Goal: Complete application form: Complete application form

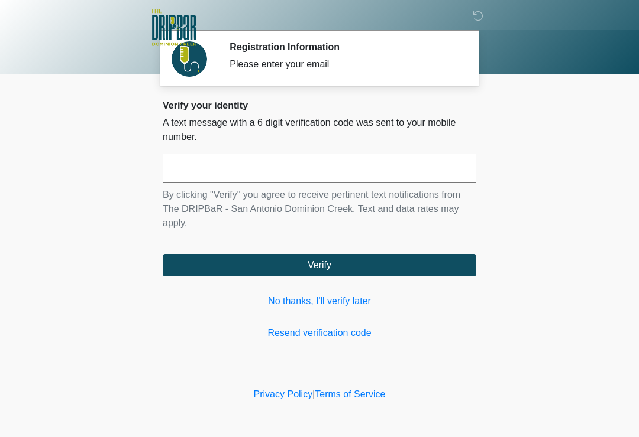
click at [254, 167] on input "text" at bounding box center [319, 169] width 313 height 30
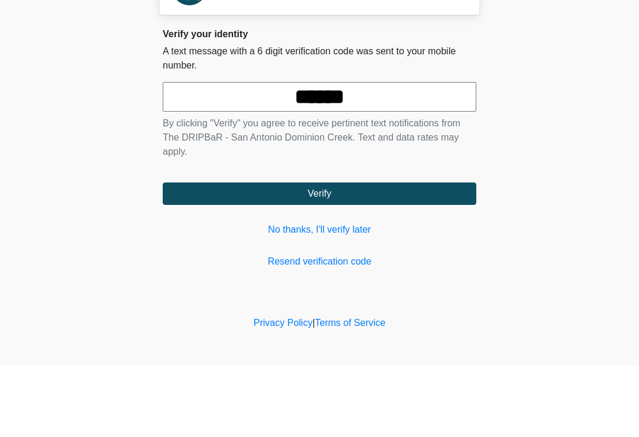
type input "******"
click at [393, 254] on button "Verify" at bounding box center [319, 265] width 313 height 22
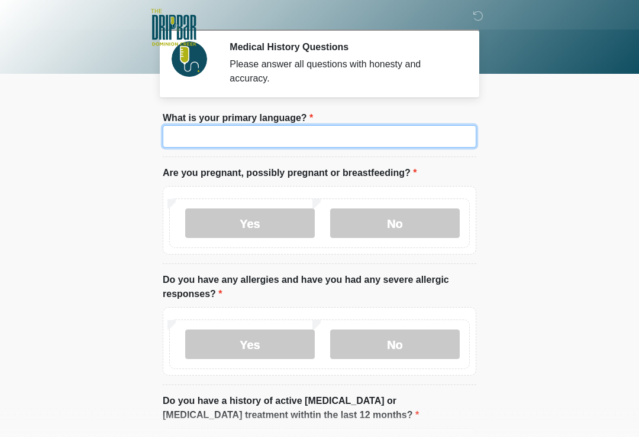
click at [256, 145] on input "What is your primary language?" at bounding box center [319, 136] width 313 height 22
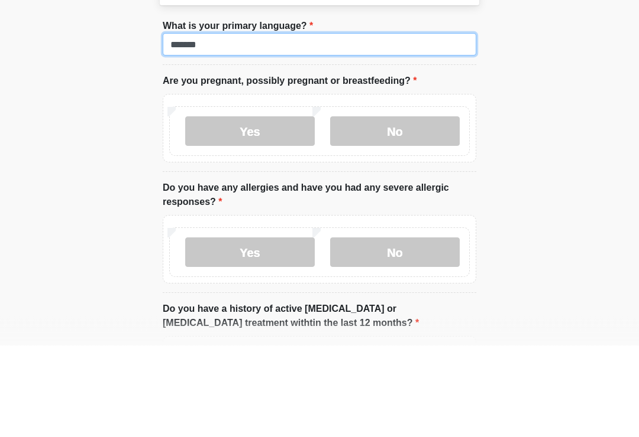
type input "*******"
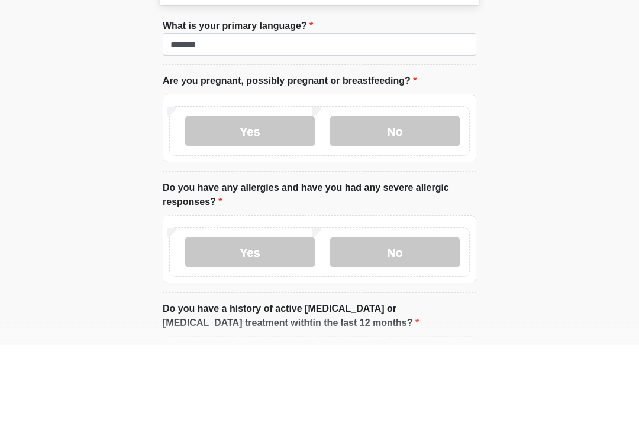
click at [396, 209] on label "No" at bounding box center [394, 224] width 129 height 30
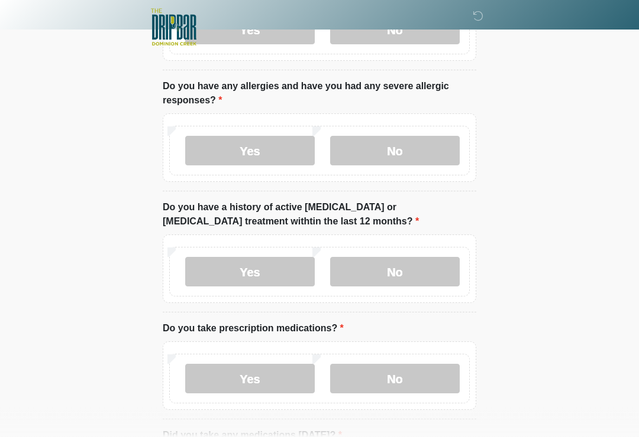
scroll to position [205, 0]
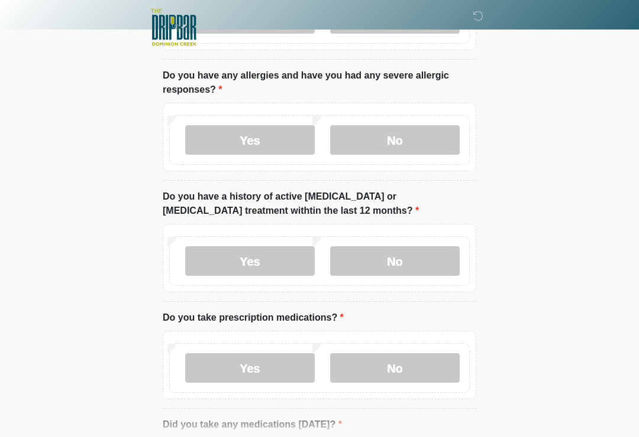
click at [398, 137] on label "No" at bounding box center [394, 140] width 129 height 30
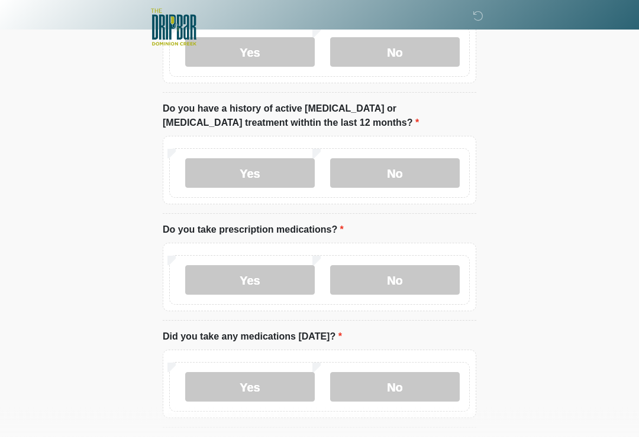
scroll to position [293, 0]
click at [402, 168] on label "No" at bounding box center [394, 173] width 129 height 30
click at [274, 280] on label "Yes" at bounding box center [249, 280] width 129 height 30
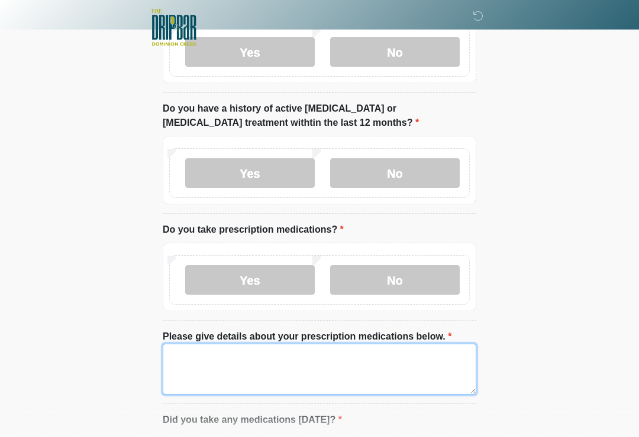
click at [214, 374] on textarea "Please give details about your prescription medications below." at bounding box center [319, 369] width 313 height 51
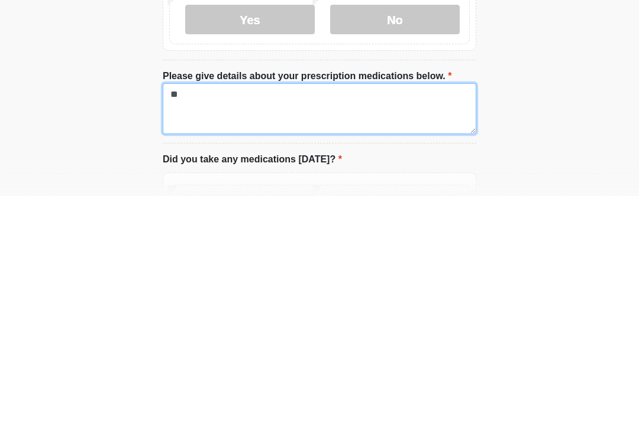
type textarea "*"
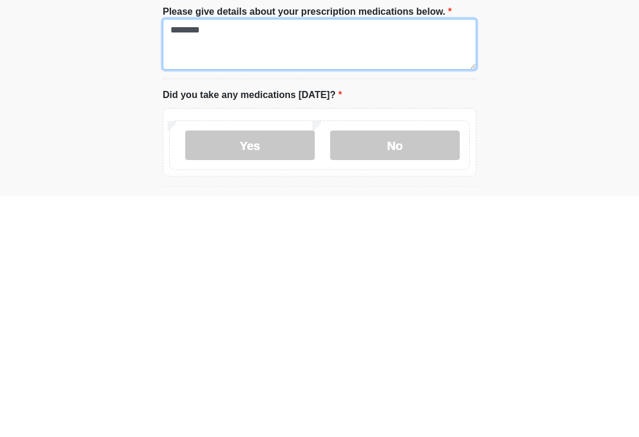
scroll to position [377, 0]
type textarea "********"
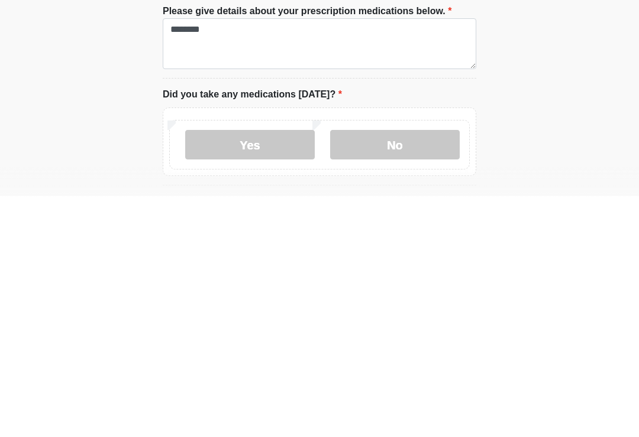
click at [264, 371] on label "Yes" at bounding box center [249, 386] width 129 height 30
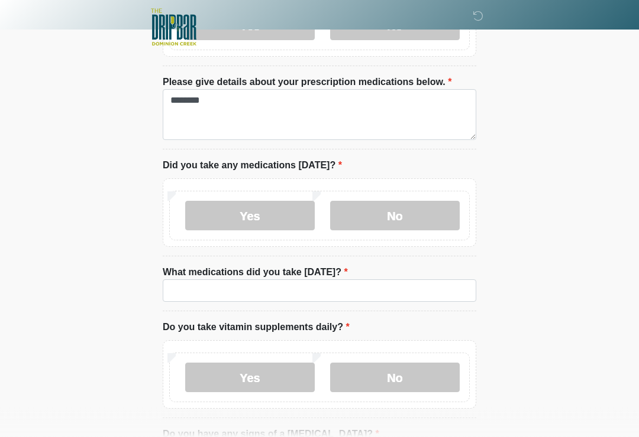
scroll to position [553, 0]
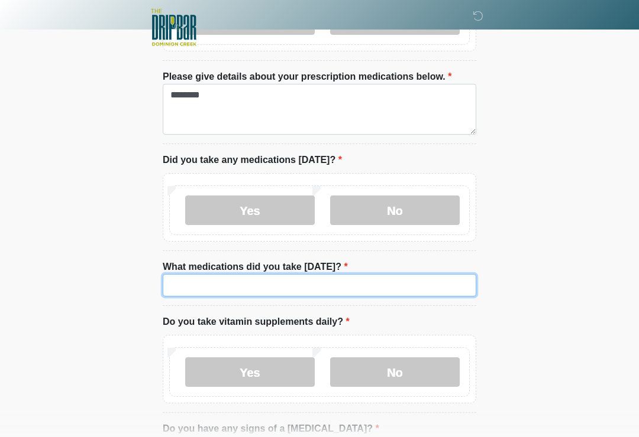
click at [192, 285] on input "What medications did you take [DATE]?" at bounding box center [319, 285] width 313 height 22
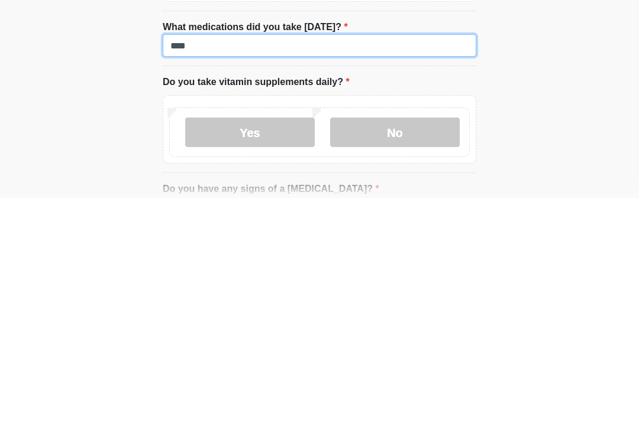
type input "****"
click at [262, 358] on label "Yes" at bounding box center [249, 373] width 129 height 30
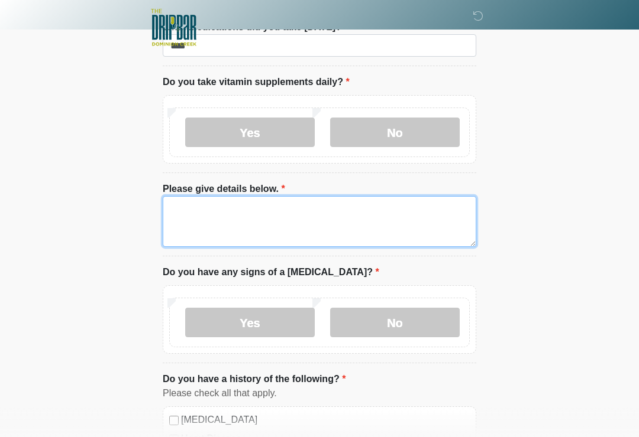
click at [222, 218] on textarea "Please give details below." at bounding box center [319, 221] width 313 height 51
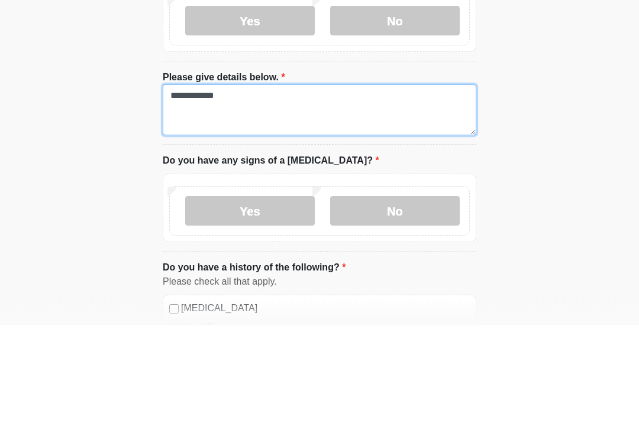
type textarea "**********"
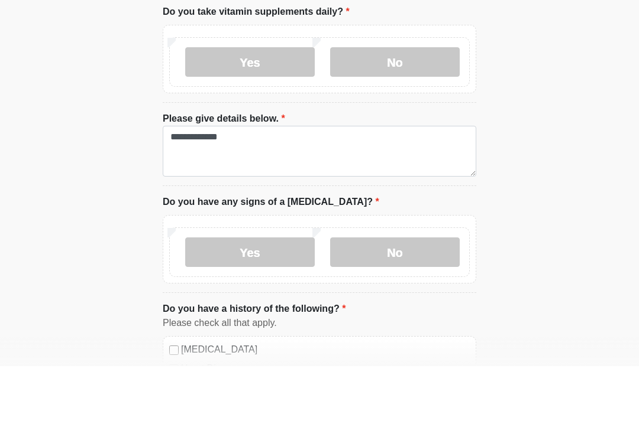
click at [384, 118] on label "No" at bounding box center [394, 133] width 129 height 30
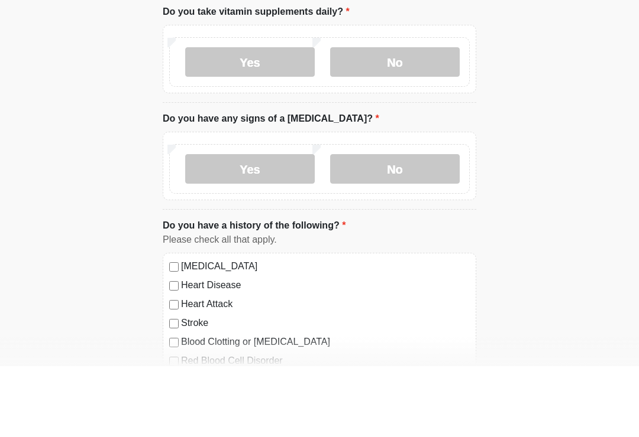
scroll to position [864, 0]
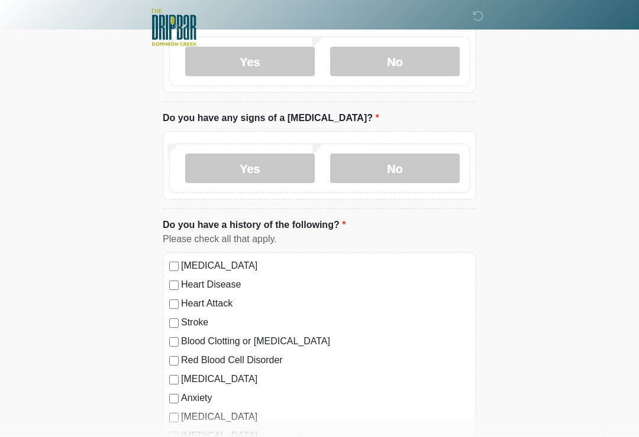
click at [387, 166] on label "No" at bounding box center [394, 169] width 129 height 30
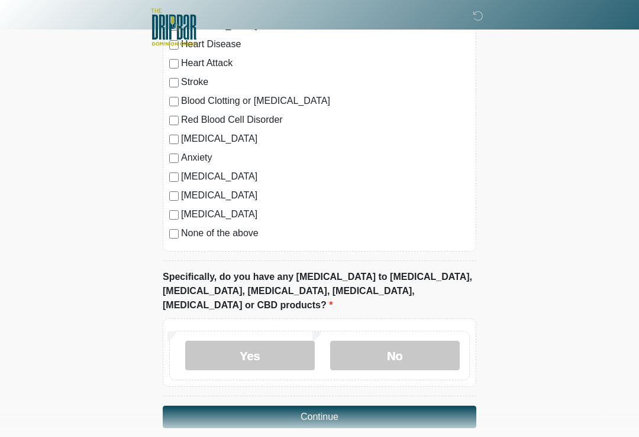
scroll to position [1104, 0]
click at [397, 341] on label "No" at bounding box center [394, 356] width 129 height 30
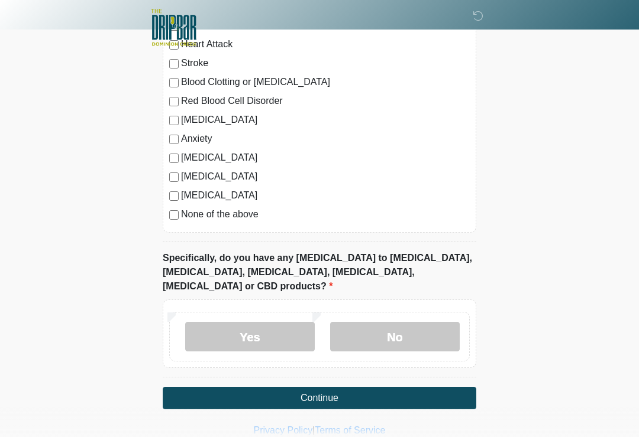
click at [409, 387] on button "Continue" at bounding box center [319, 398] width 313 height 22
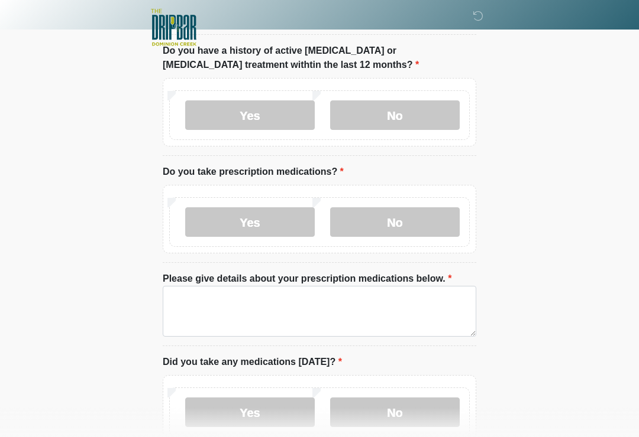
scroll to position [0, 0]
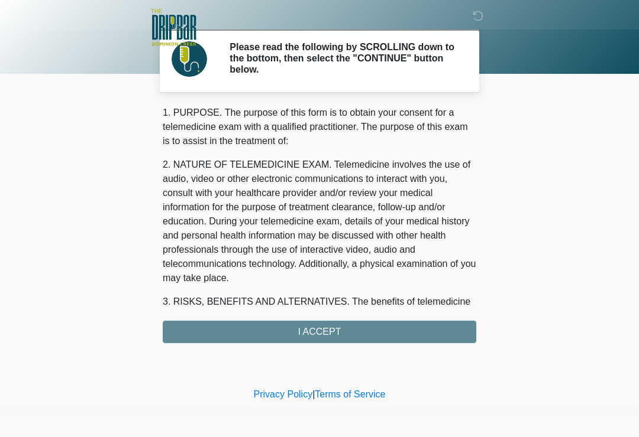
click at [408, 331] on div "1. PURPOSE. The purpose of this form is to obtain your consent for a telemedici…" at bounding box center [319, 225] width 313 height 238
click at [416, 329] on div "1. PURPOSE. The purpose of this form is to obtain your consent for a telemedici…" at bounding box center [319, 225] width 313 height 238
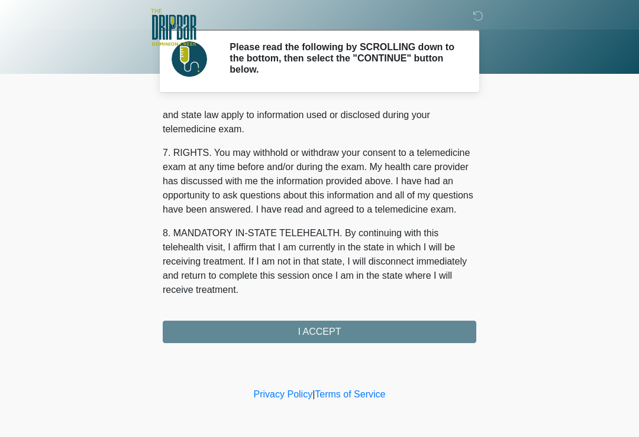
click at [366, 331] on div "1. PURPOSE. The purpose of this form is to obtain your consent for a telemedici…" at bounding box center [319, 225] width 313 height 238
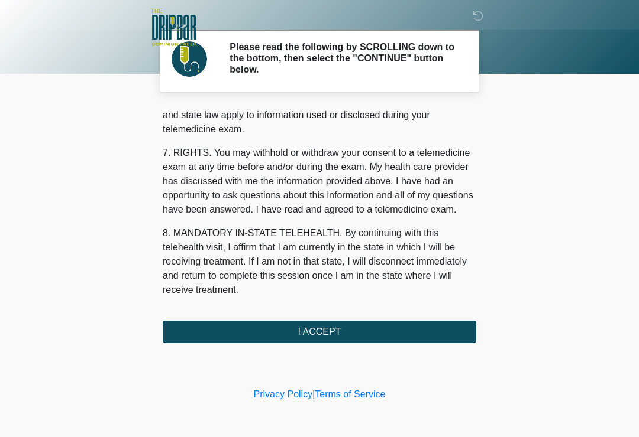
click at [385, 332] on button "I ACCEPT" at bounding box center [319, 332] width 313 height 22
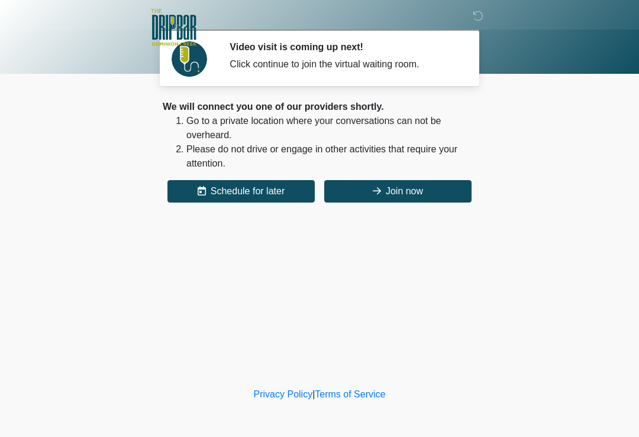
click at [390, 202] on button "Join now" at bounding box center [397, 191] width 147 height 22
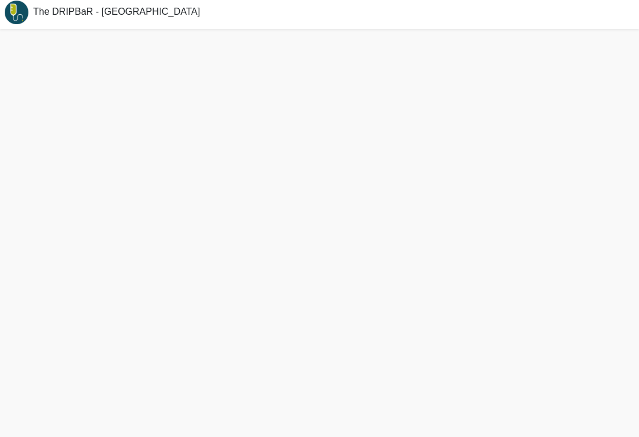
scroll to position [22, 0]
